Goal: Find contact information: Find contact information

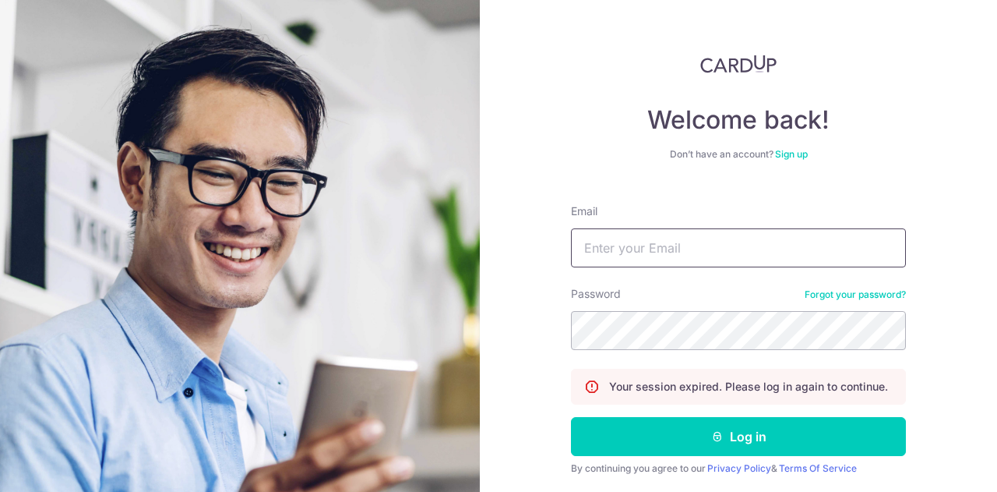
click at [714, 238] on input "Email" at bounding box center [738, 247] width 335 height 39
type input "[EMAIL_ADDRESS][DOMAIN_NAME]"
click at [721, 429] on button "Log in" at bounding box center [738, 436] width 335 height 39
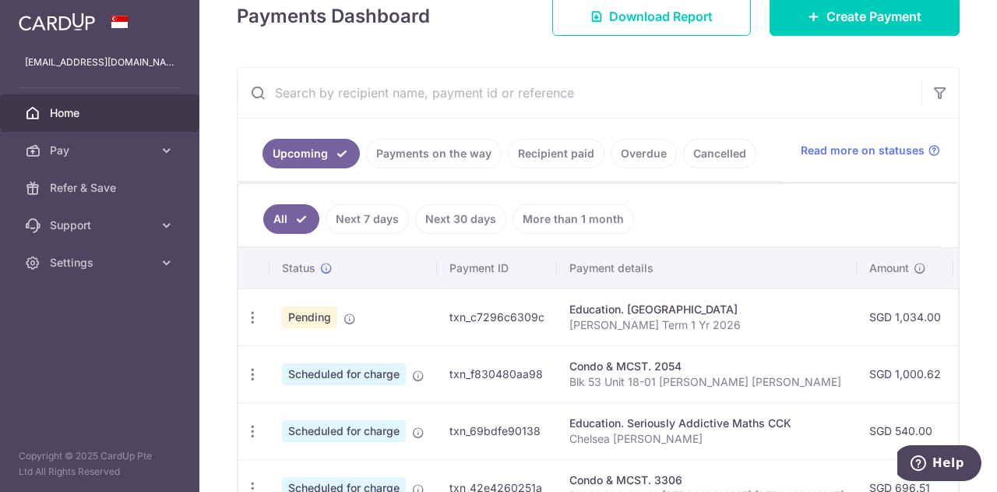
scroll to position [312, 0]
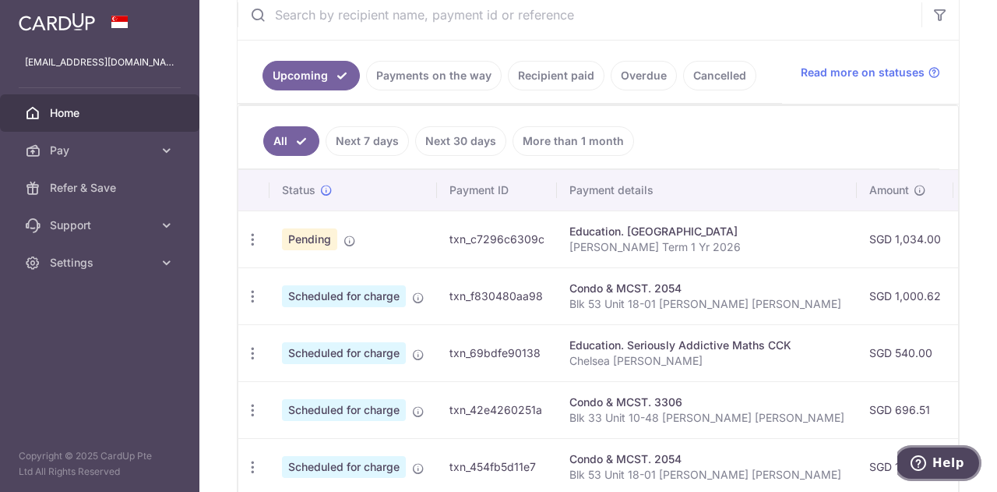
click at [952, 460] on span "Help" at bounding box center [949, 463] width 32 height 14
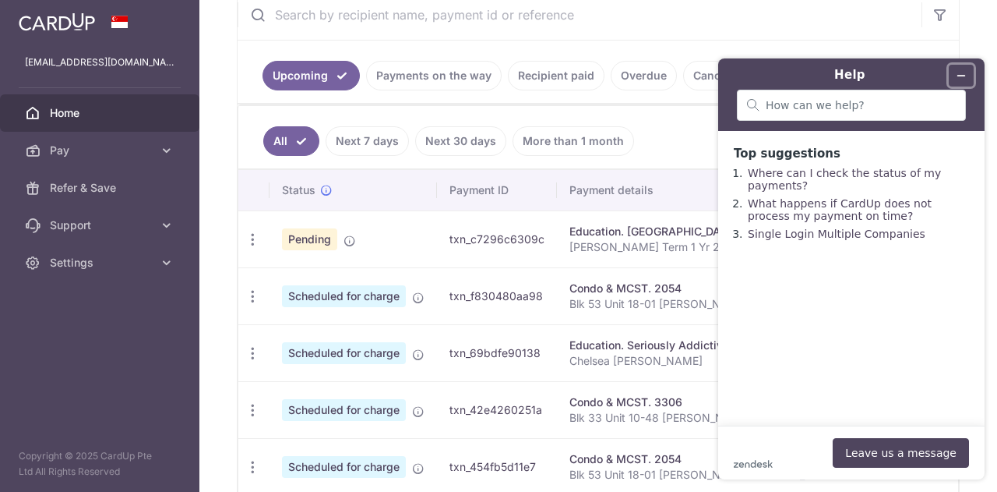
click at [957, 72] on icon "Minimise widget" at bounding box center [961, 75] width 11 height 11
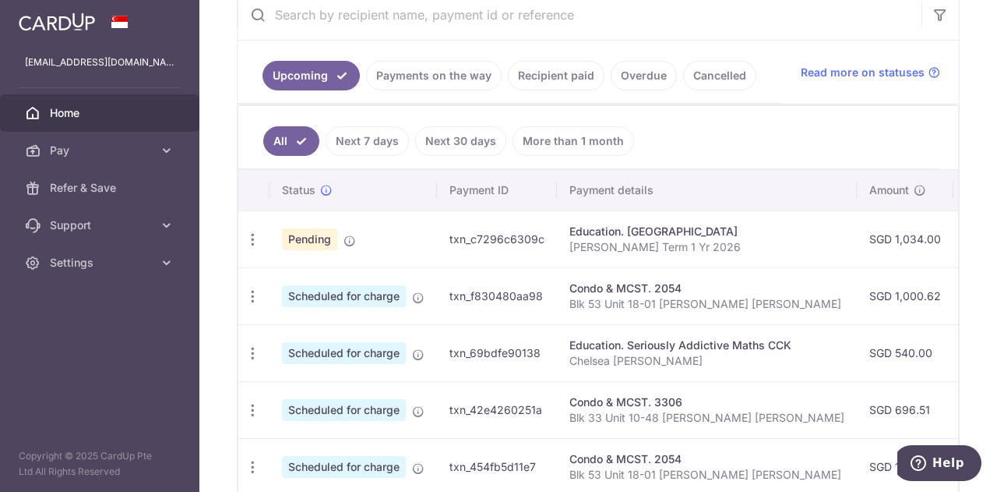
click at [108, 222] on span "Support" at bounding box center [101, 225] width 103 height 16
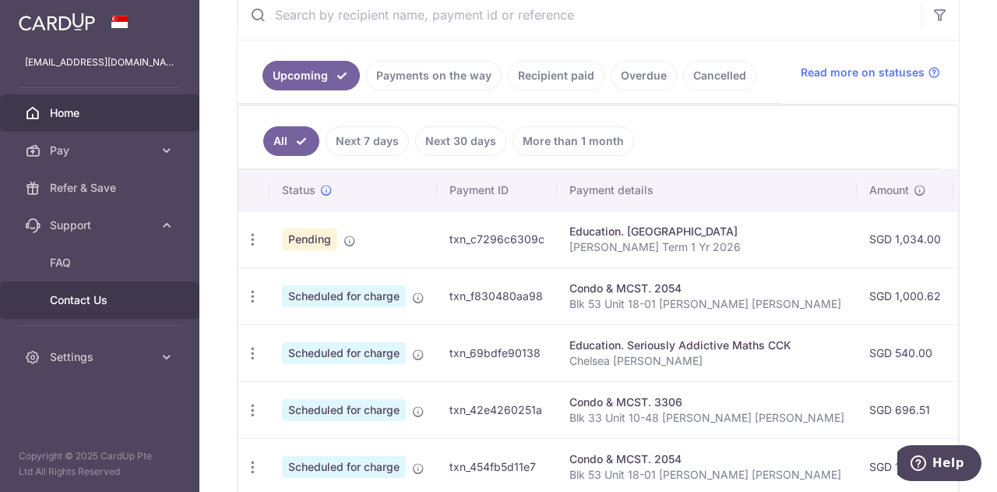
click at [100, 311] on link "Contact Us" at bounding box center [99, 299] width 199 height 37
